Goal: Navigation & Orientation: Find specific page/section

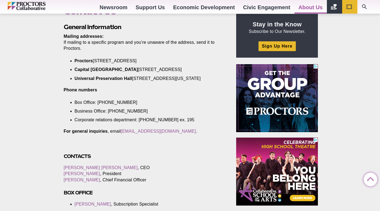
scroll to position [147, 0]
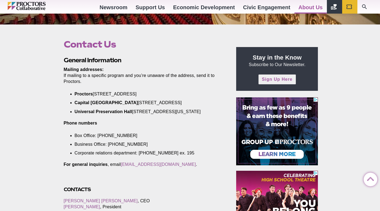
click at [278, 78] on link "Sign Up Here" at bounding box center [276, 80] width 37 height 10
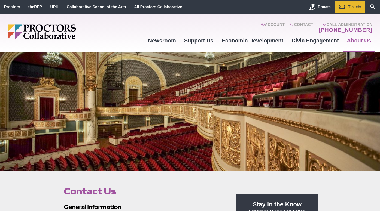
click at [55, 26] on img "Main site navigation and header" at bounding box center [63, 31] width 110 height 15
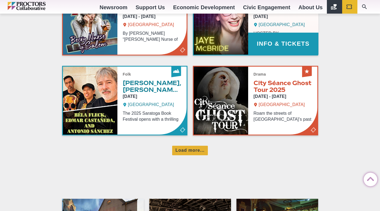
scroll to position [379, 0]
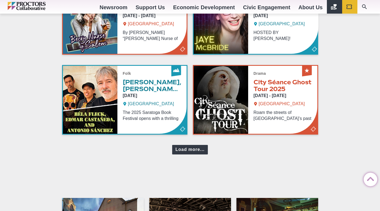
click at [190, 151] on div "Load more..." at bounding box center [190, 150] width 36 height 10
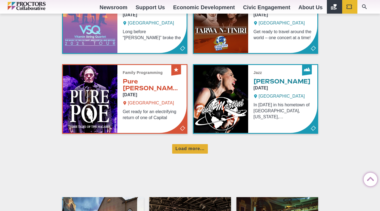
scroll to position [620, 0]
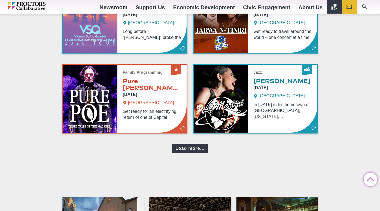
click at [189, 151] on div "Load more..." at bounding box center [190, 149] width 36 height 10
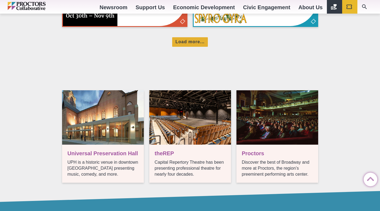
scroll to position [950, 0]
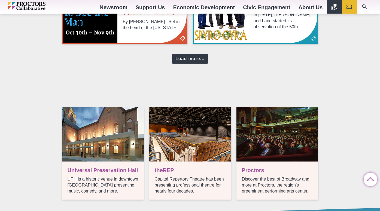
click at [184, 57] on div "Load more..." at bounding box center [190, 59] width 36 height 10
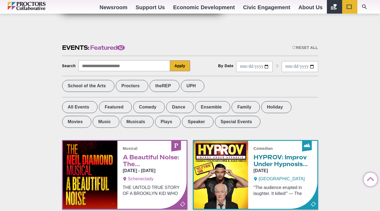
scroll to position [127, 0]
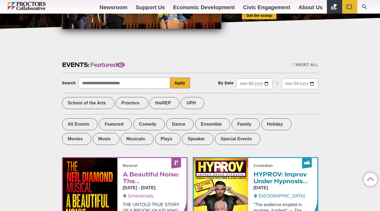
click at [24, 2] on div "Newsroom Newsroom Photo Galleries Proctors Collaborative Press Support Us Adver…" at bounding box center [190, 7] width 365 height 14
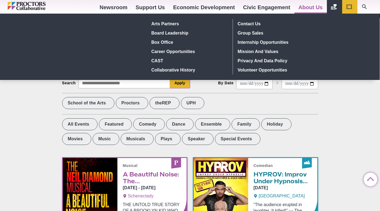
click at [308, 8] on link "About Us" at bounding box center [310, 7] width 32 height 15
click at [254, 24] on link "Contact Us" at bounding box center [274, 23] width 79 height 9
